Goal: Information Seeking & Learning: Learn about a topic

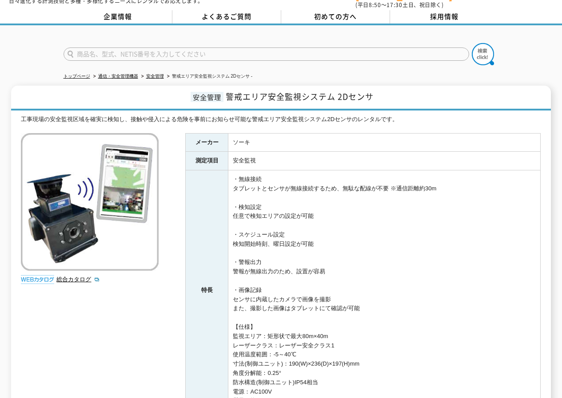
scroll to position [76, 0]
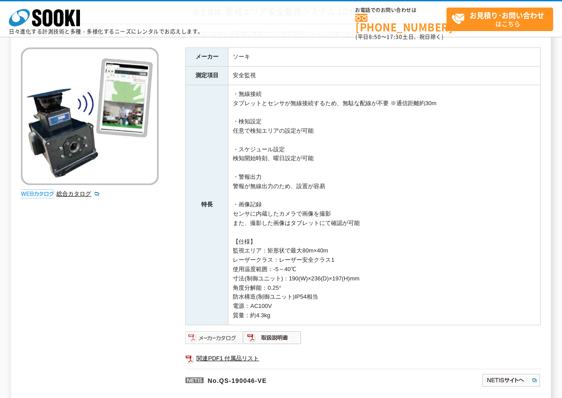
click at [222, 210] on img at bounding box center [214, 338] width 58 height 14
click at [225, 210] on link "関連PDF1 付属品リスト" at bounding box center [362, 359] width 355 height 12
drag, startPoint x: 222, startPoint y: 358, endPoint x: 188, endPoint y: 346, distance: 35.8
click at [176, 210] on div "工事現場の安全監視区域を確実に検知し、接触や侵入による危険を事前にお知らせ可能な警戒エリア安全監視システム2Dセンサのレンタルです。 総合カタログ メーカー …" at bounding box center [281, 217] width 520 height 376
click at [218, 210] on link "関連PDF1 付属品リスト" at bounding box center [362, 359] width 355 height 12
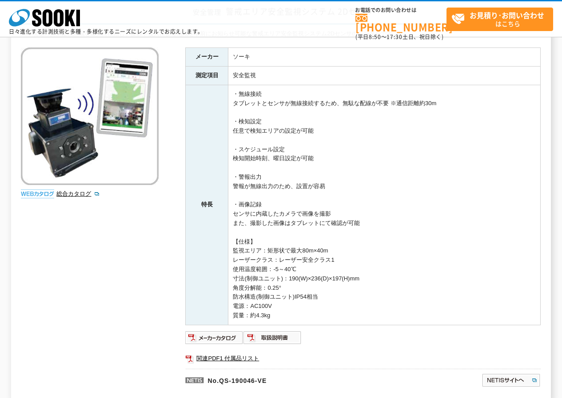
scroll to position [0, 0]
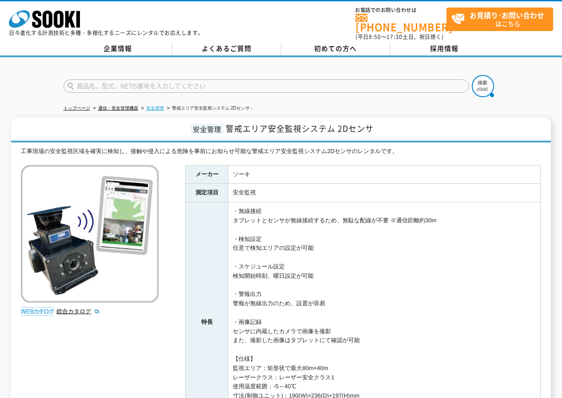
click at [153, 106] on link "安全管理" at bounding box center [155, 108] width 18 height 5
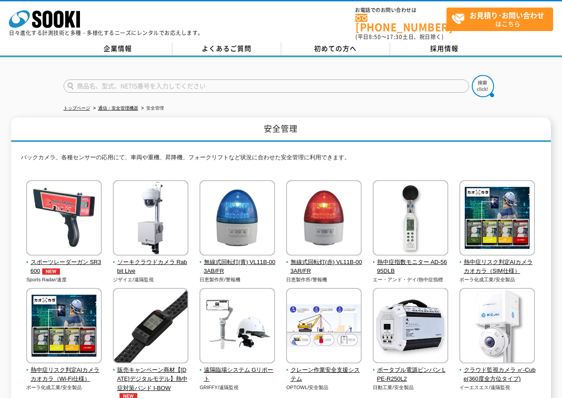
click at [180, 84] on input "text" at bounding box center [266, 85] width 405 height 13
type input "レーザーバリア"
click at [472, 75] on button at bounding box center [483, 86] width 22 height 22
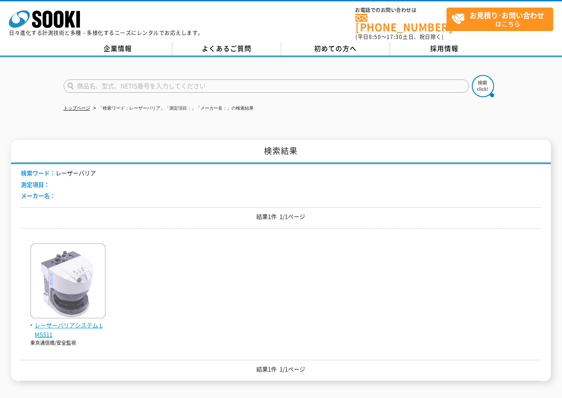
click at [69, 321] on span "レーザーバリアシステム LMS511" at bounding box center [67, 330] width 75 height 19
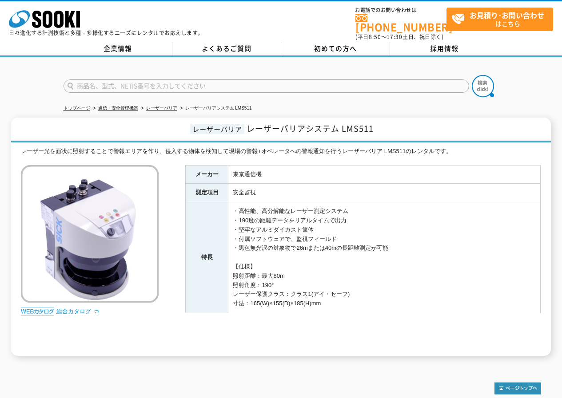
click at [77, 308] on link "総合カタログ" at bounding box center [78, 311] width 44 height 7
